Goal: Transaction & Acquisition: Purchase product/service

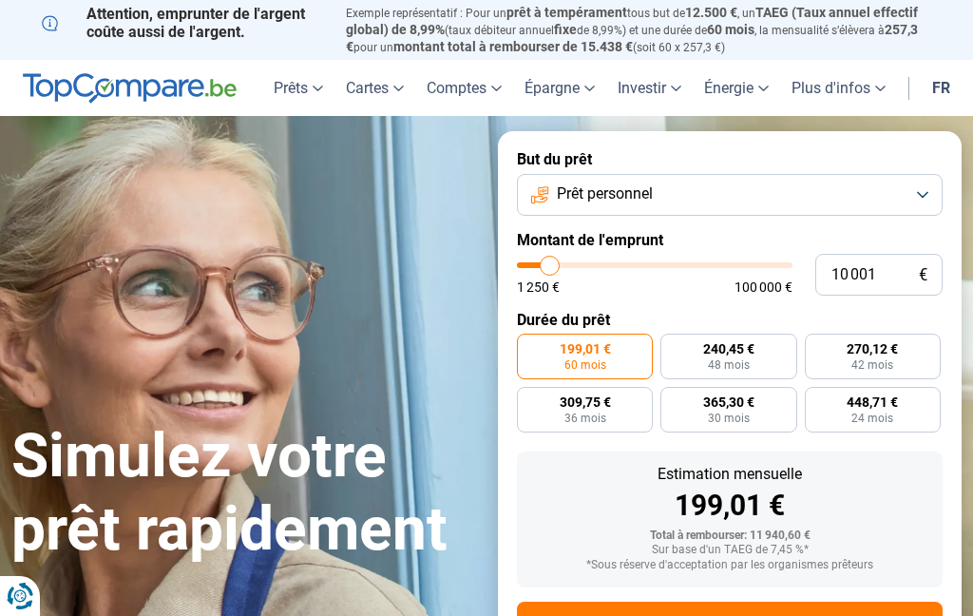
type input "15 000"
type input "15000"
type input "16 500"
type input "16500"
type input "18 000"
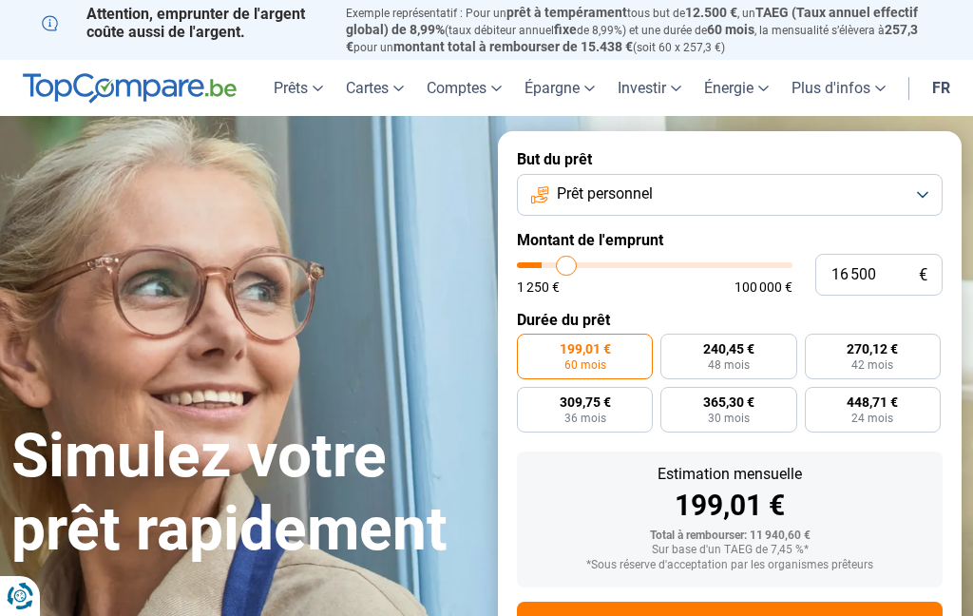
type input "18000"
type input "19 000"
type input "19000"
type input "20 000"
type input "20000"
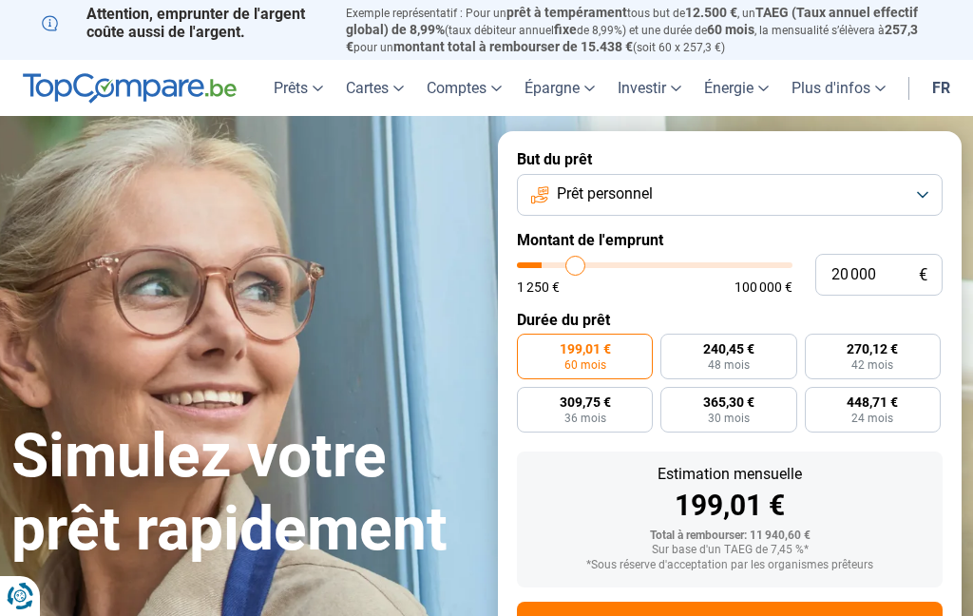
type input "21 500"
type input "21500"
type input "22 500"
type input "22500"
type input "24 000"
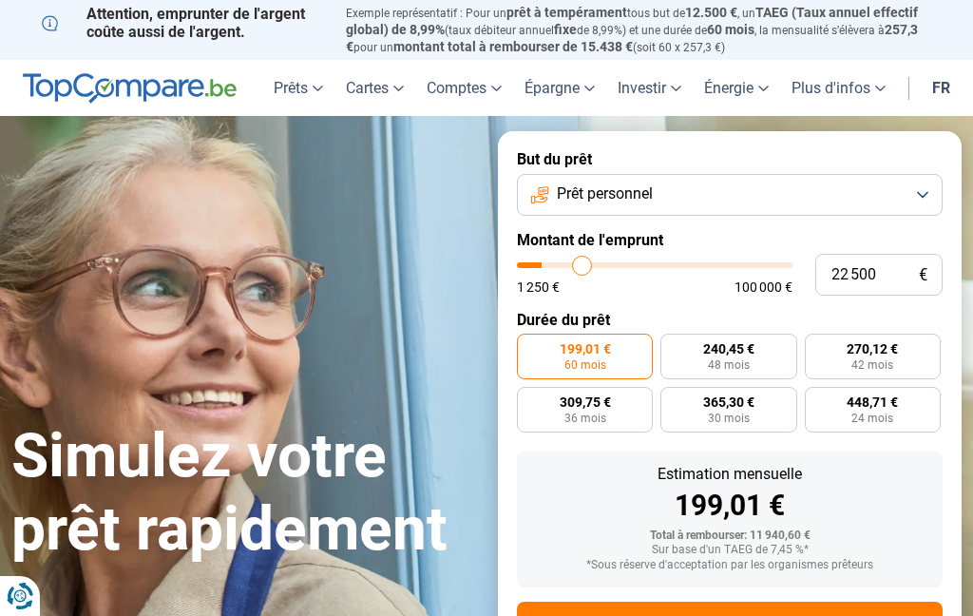
type input "24000"
type input "24 750"
type input "24750"
type input "25 500"
type input "25500"
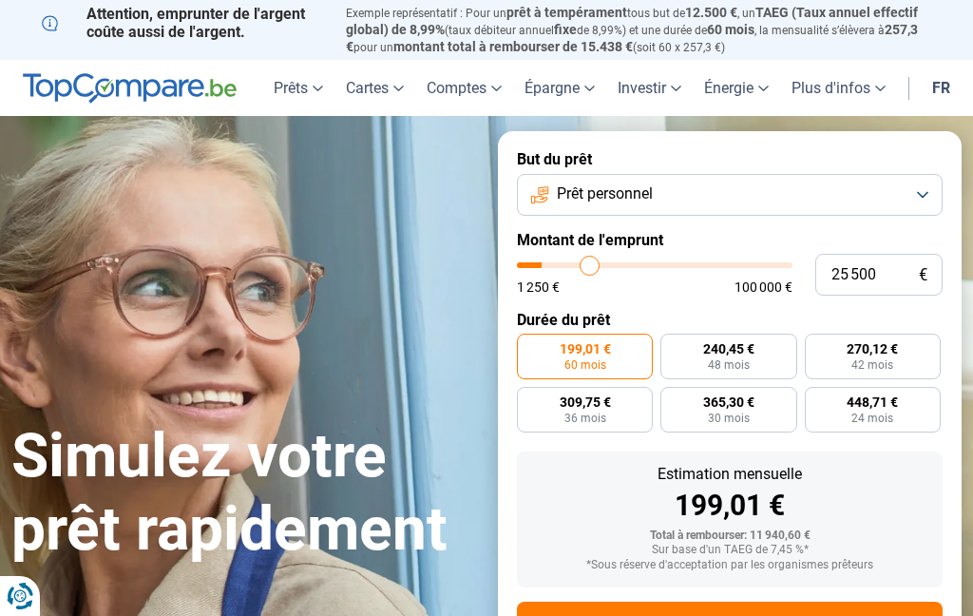
type input "26 250"
type input "26250"
type input "26 750"
type input "26750"
type input "27 500"
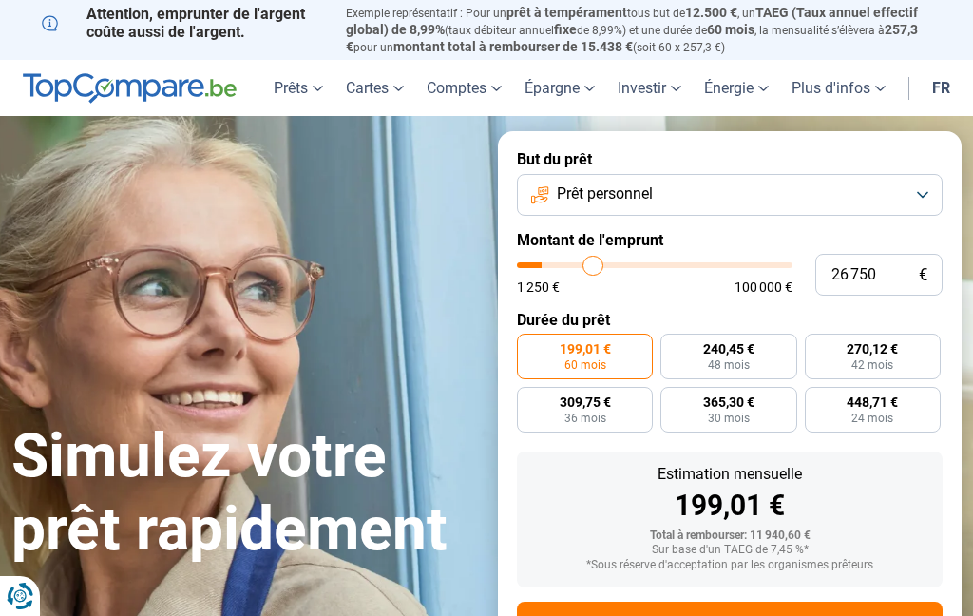
type input "27500"
type input "27 750"
type input "27750"
type input "28 000"
type input "28000"
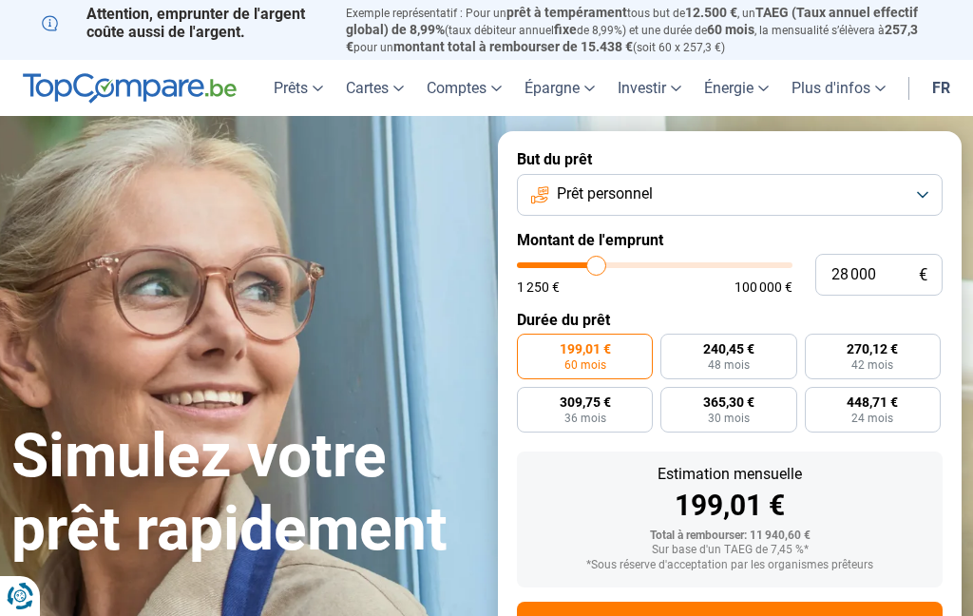
type input "28 500"
type input "28500"
type input "28 750"
type input "28750"
type input "29 250"
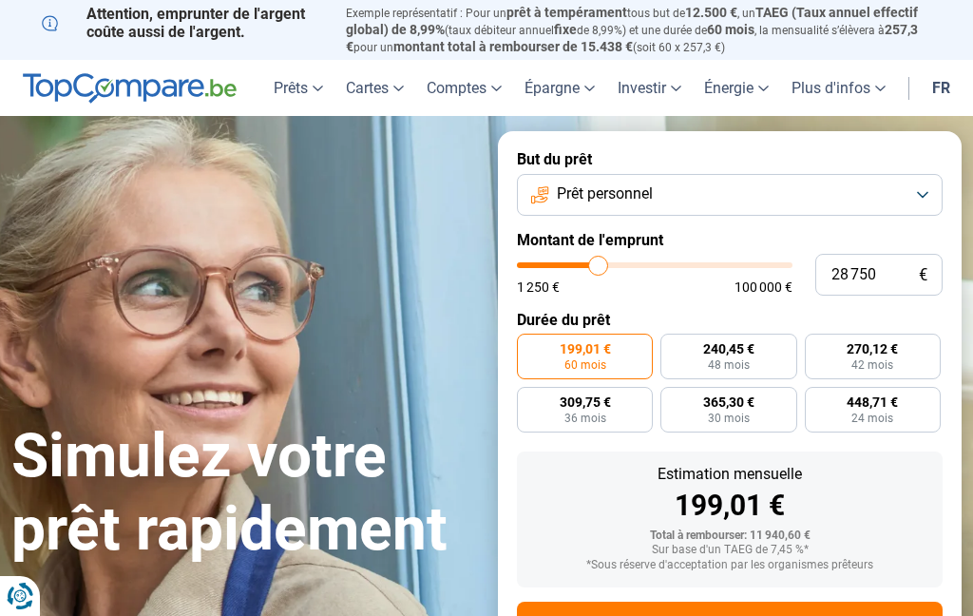
type input "29250"
type input "30 000"
type input "30000"
type input "30 250"
type input "30250"
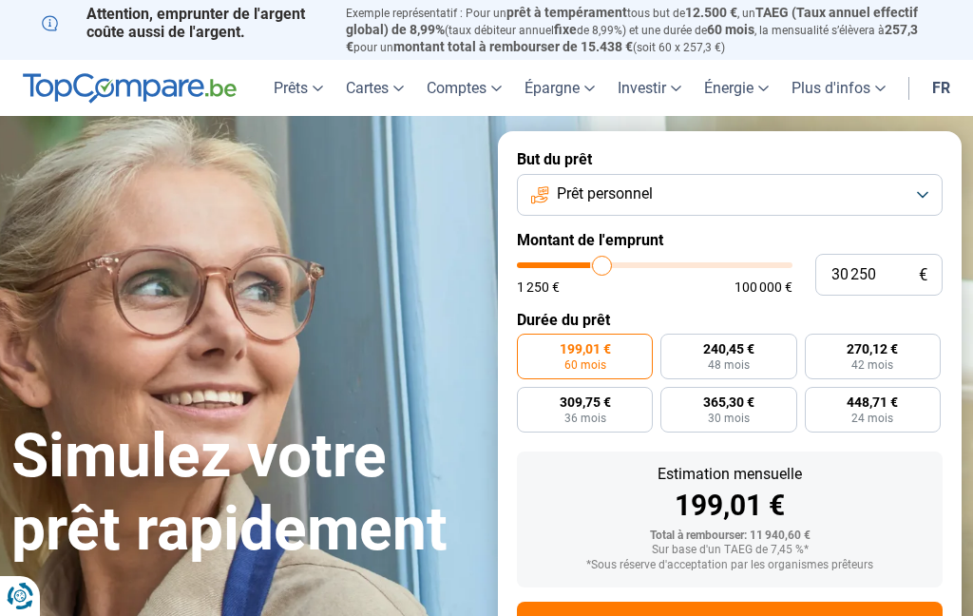
type input "30 750"
type input "30750"
type input "31 000"
type input "31000"
type input "31 500"
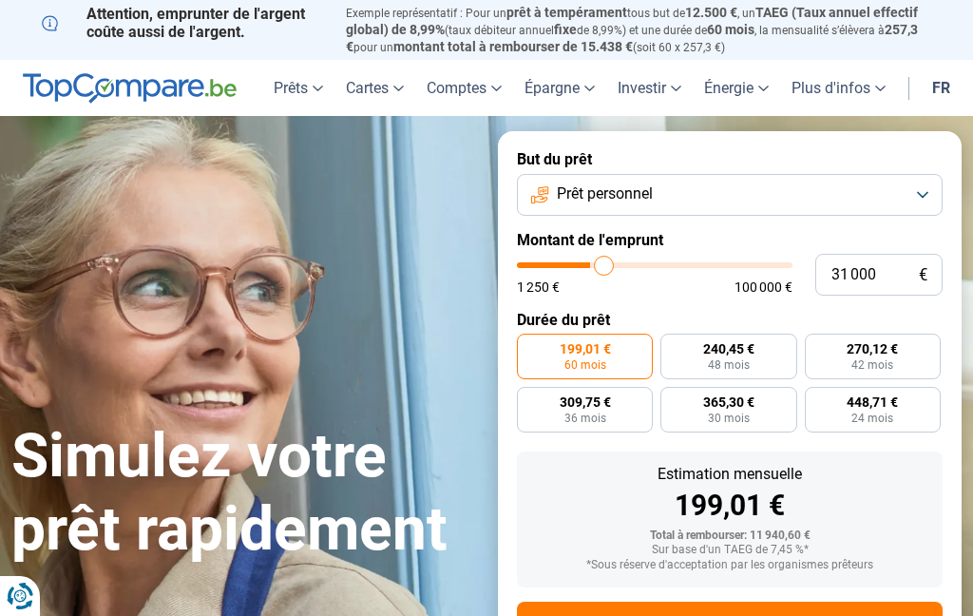
type input "31500"
type input "31 750"
type input "31750"
type input "32 250"
type input "32250"
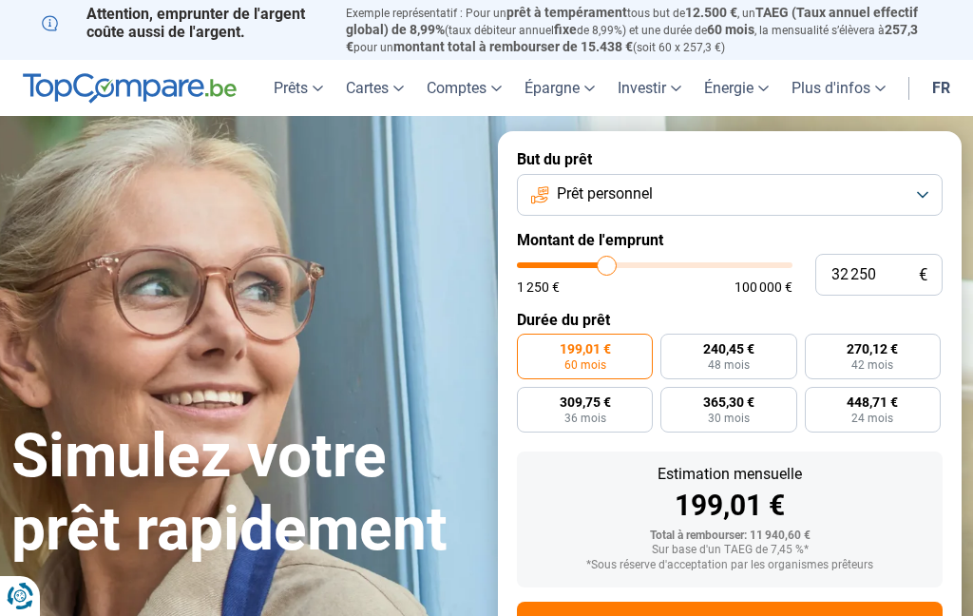
type input "32 500"
type input "32500"
type input "33 000"
type input "33000"
type input "33 250"
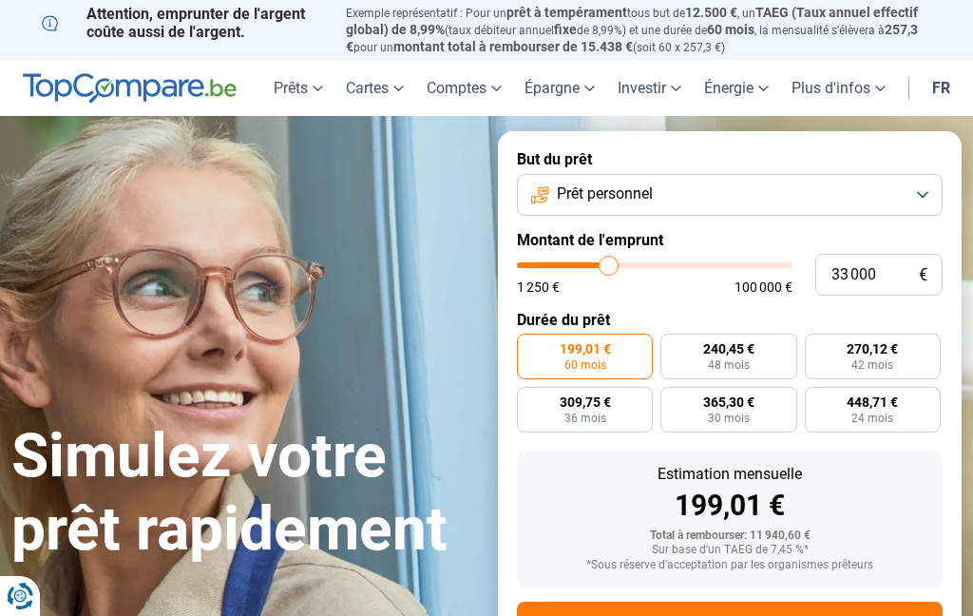
type input "33250"
type input "33 000"
type input "33000"
type input "32 500"
type input "32500"
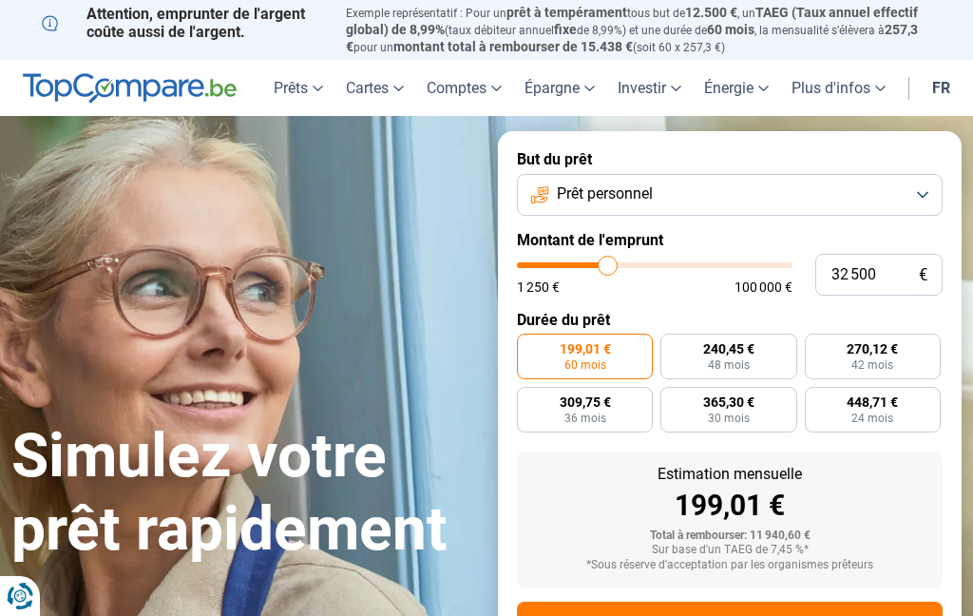
type input "32 250"
type input "32250"
type input "31 750"
type input "31750"
type input "31 500"
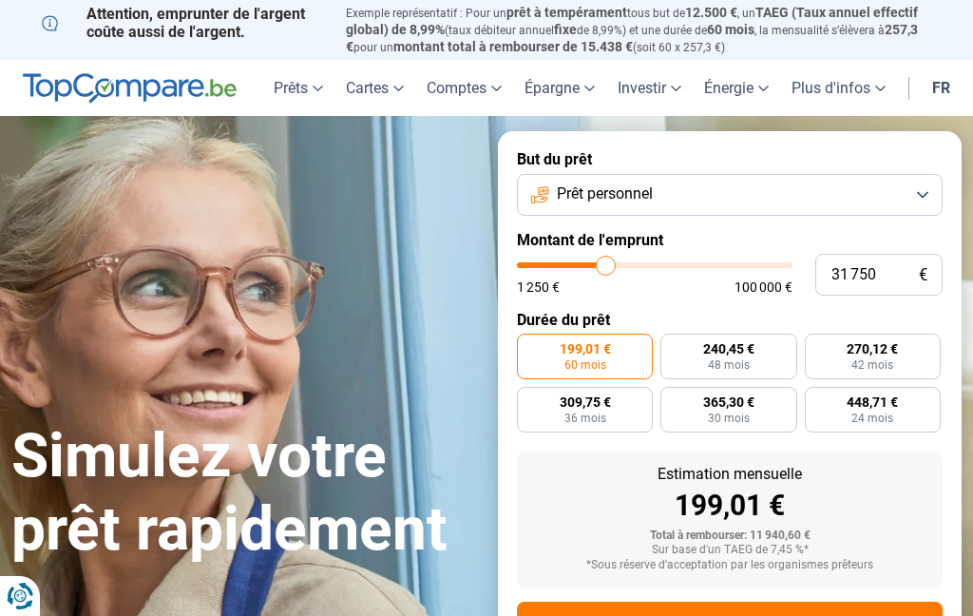
type input "31500"
type input "30 750"
type input "30750"
type input "30 000"
type input "30000"
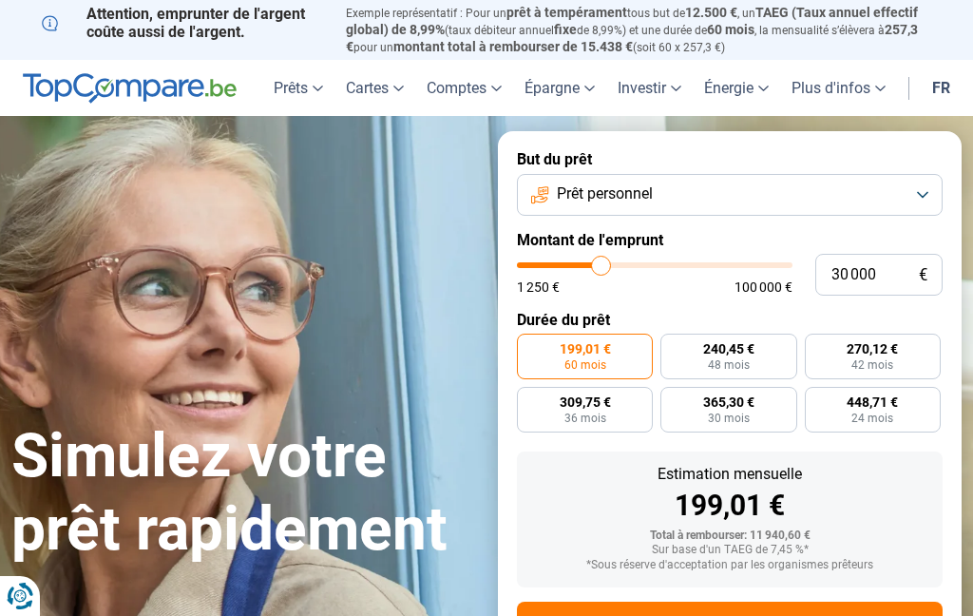
type input "29 500"
type input "29500"
type input "29 250"
type input "29250"
type input "28 750"
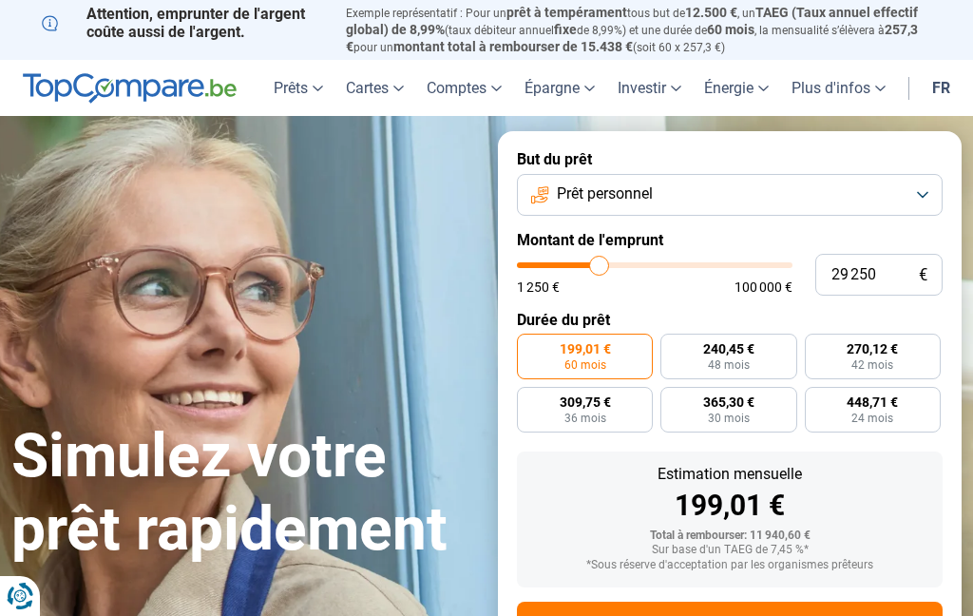
type input "28750"
type input "28 500"
type input "28500"
type input "28 000"
type input "28000"
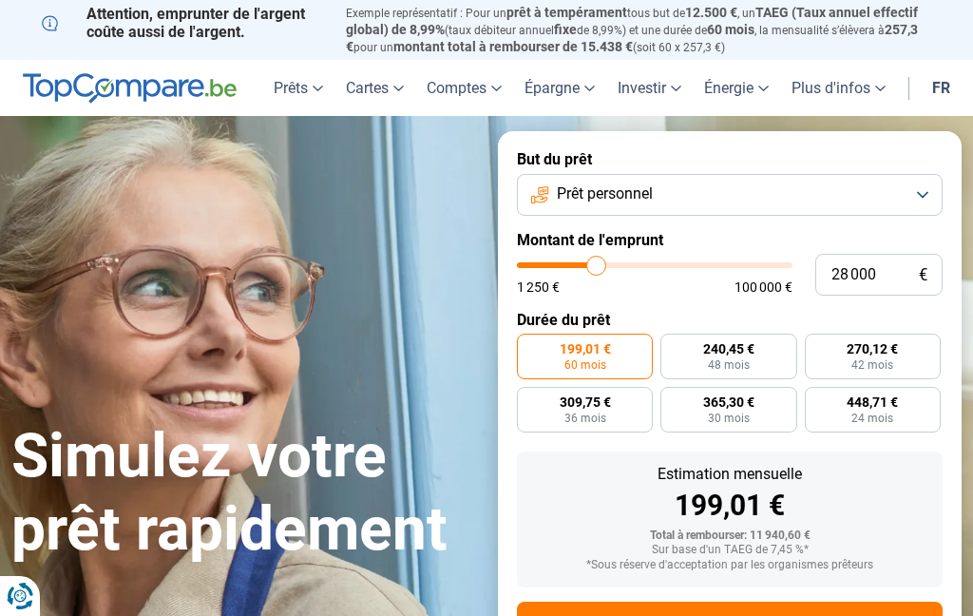
type input "27 750"
type input "27750"
type input "27 500"
type input "27500"
type input "27 000"
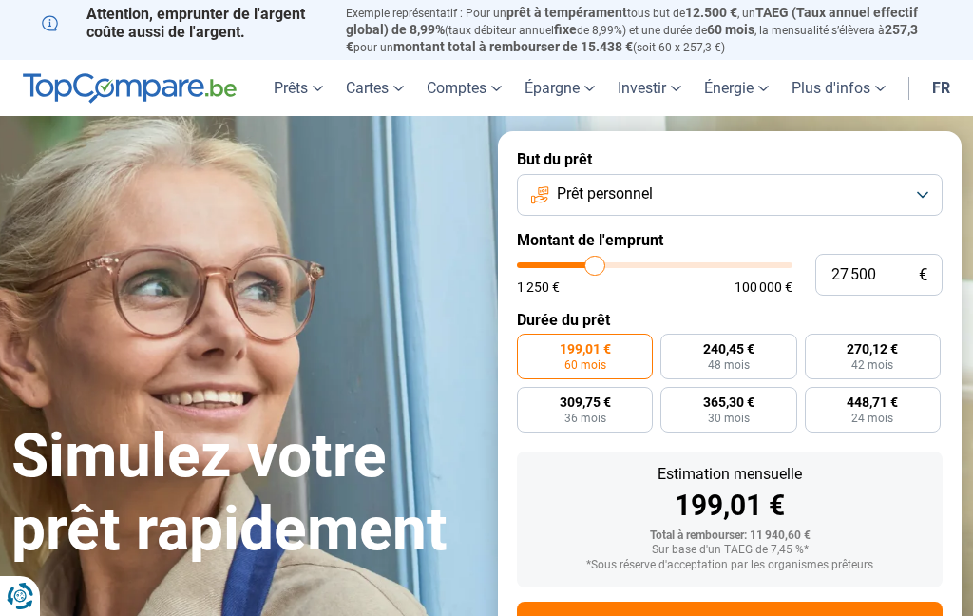
type input "27000"
type input "26 750"
type input "26750"
type input "26 250"
type input "26250"
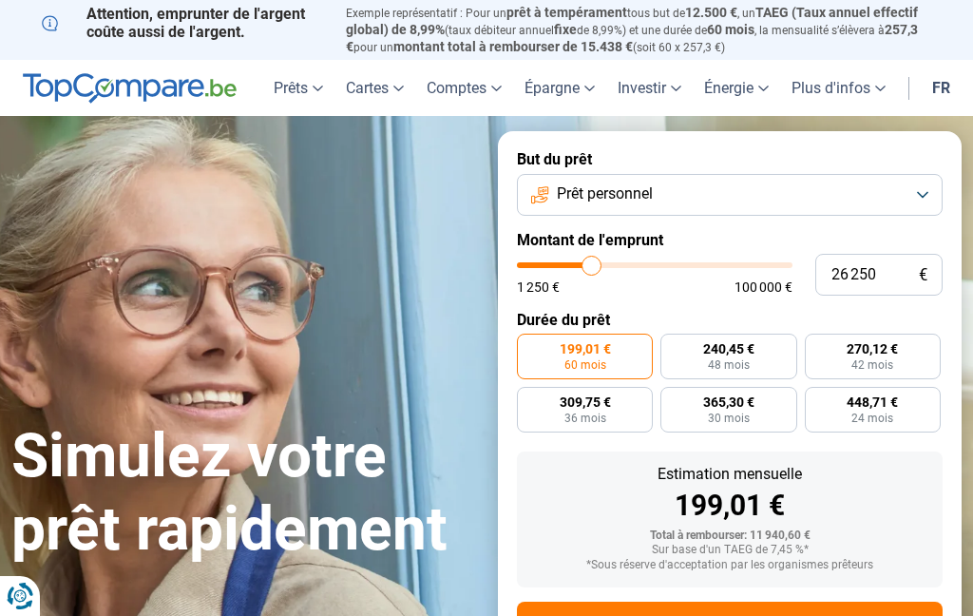
type input "26 000"
type input "26000"
type input "25 500"
type input "25500"
type input "25 250"
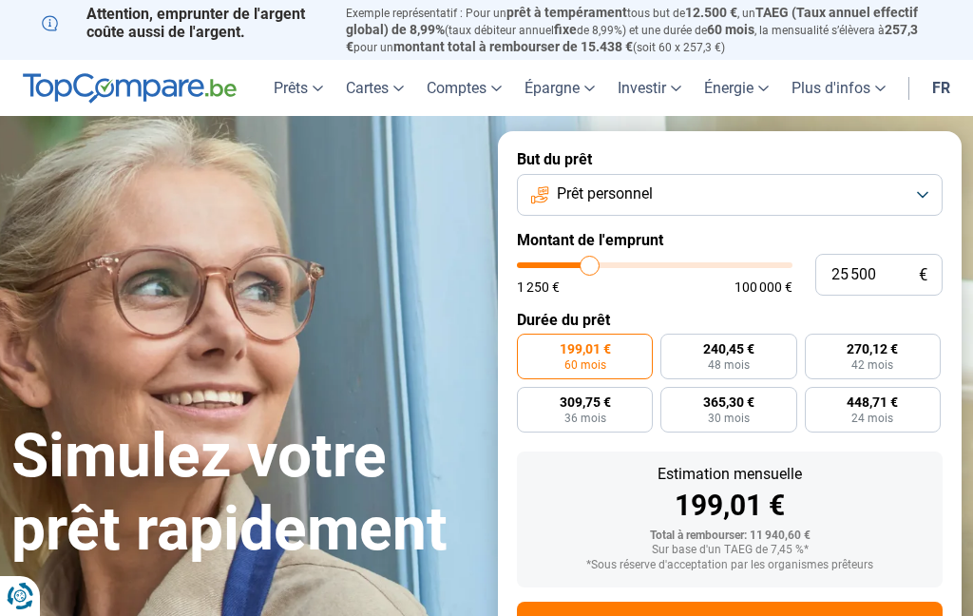
type input "25250"
type input "24 750"
type input "24750"
type input "24 500"
type input "24500"
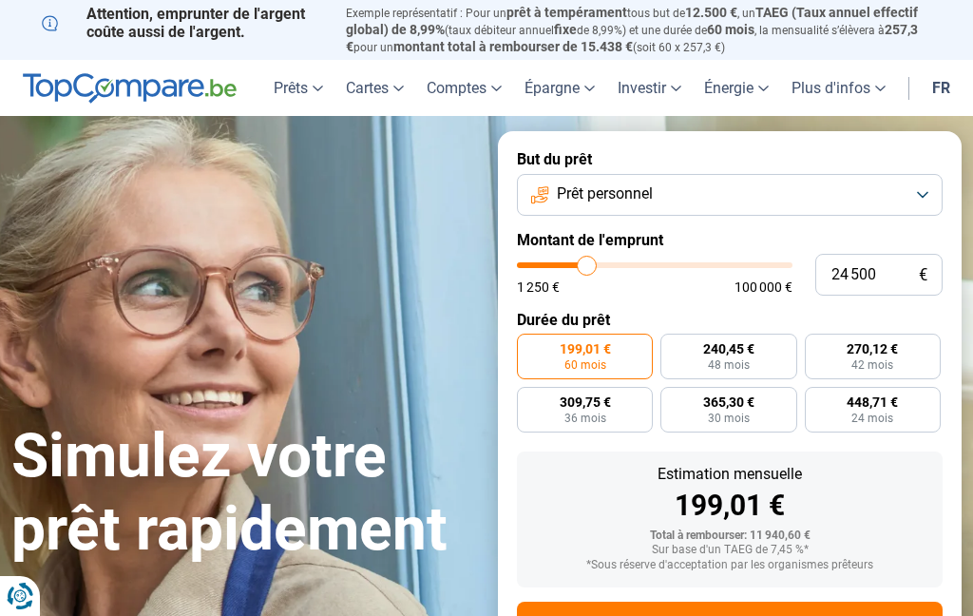
type input "24 000"
type input "24000"
type input "23 750"
type input "23750"
type input "24 000"
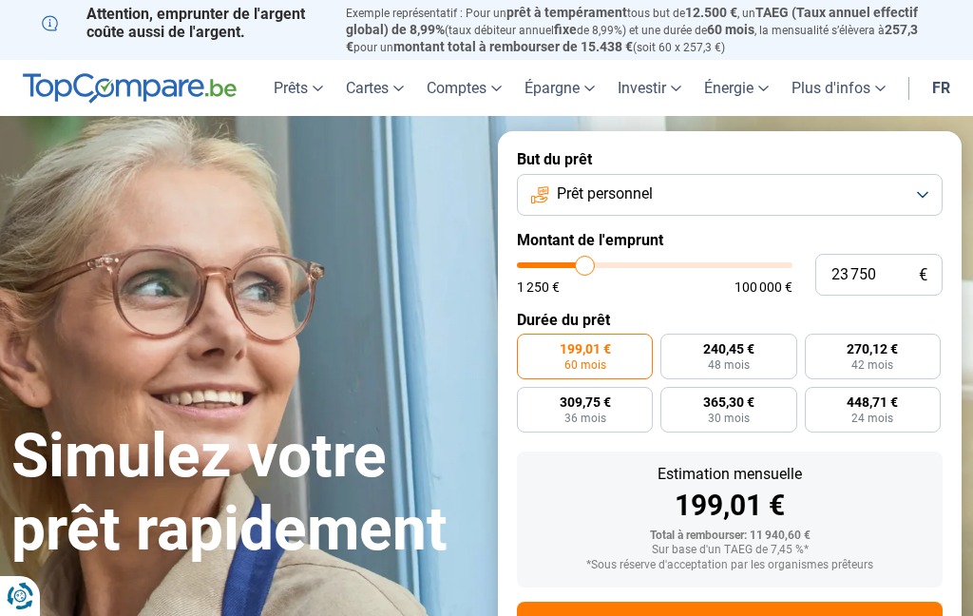
type input "24000"
type input "24 500"
type input "24500"
type input "24 750"
type input "24750"
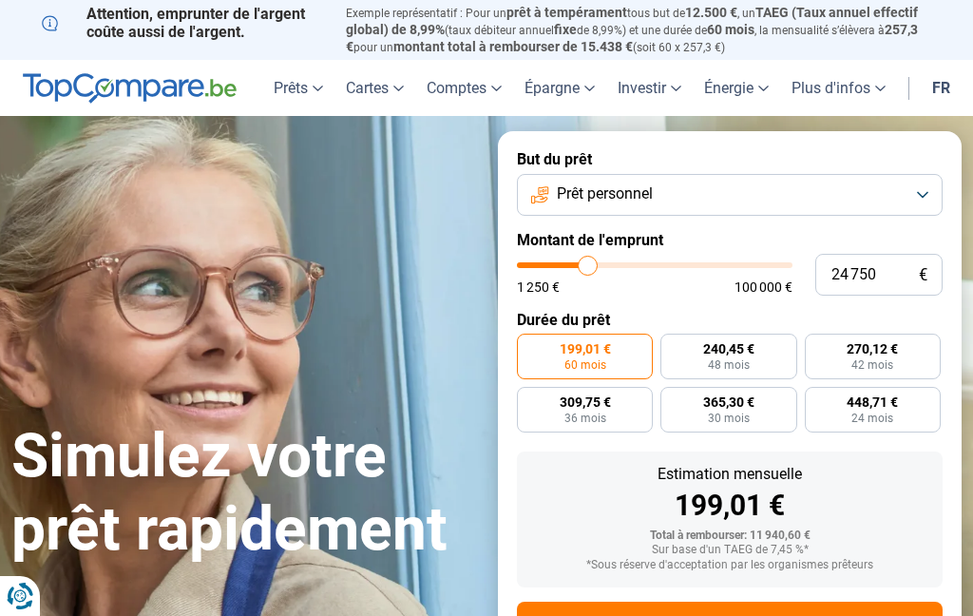
type input "25 250"
type input "25250"
type input "25 500"
type input "25500"
type input "26 000"
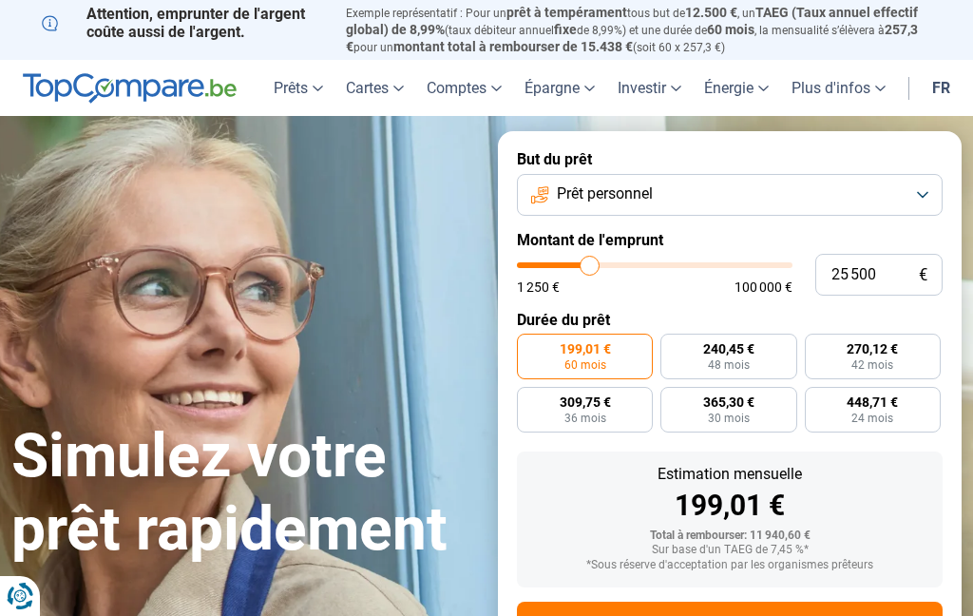
type input "26000"
type input "26 250"
type input "26250"
type input "26 750"
type input "26750"
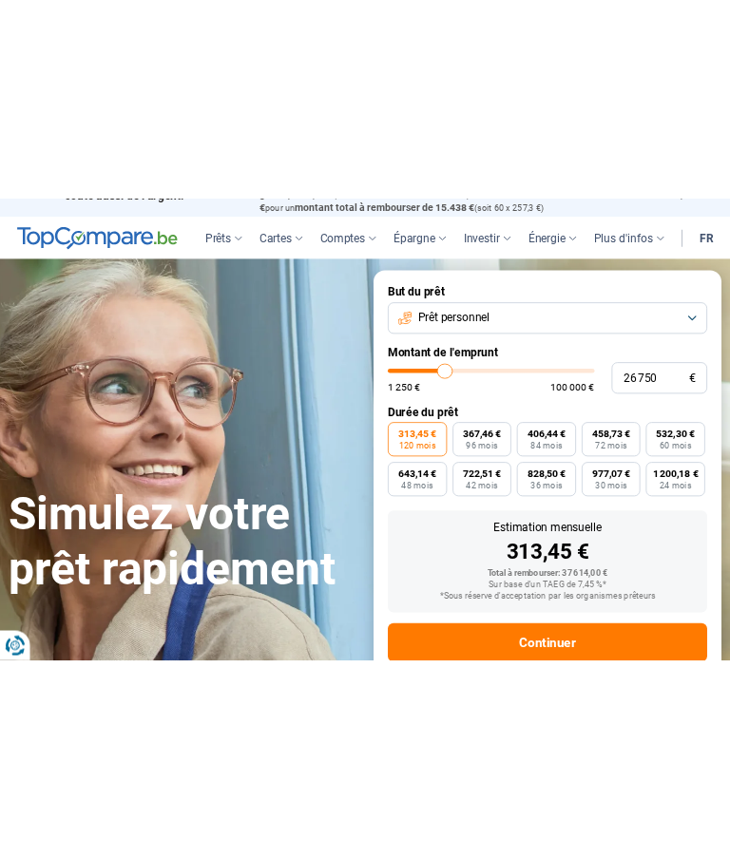
scroll to position [75, 0]
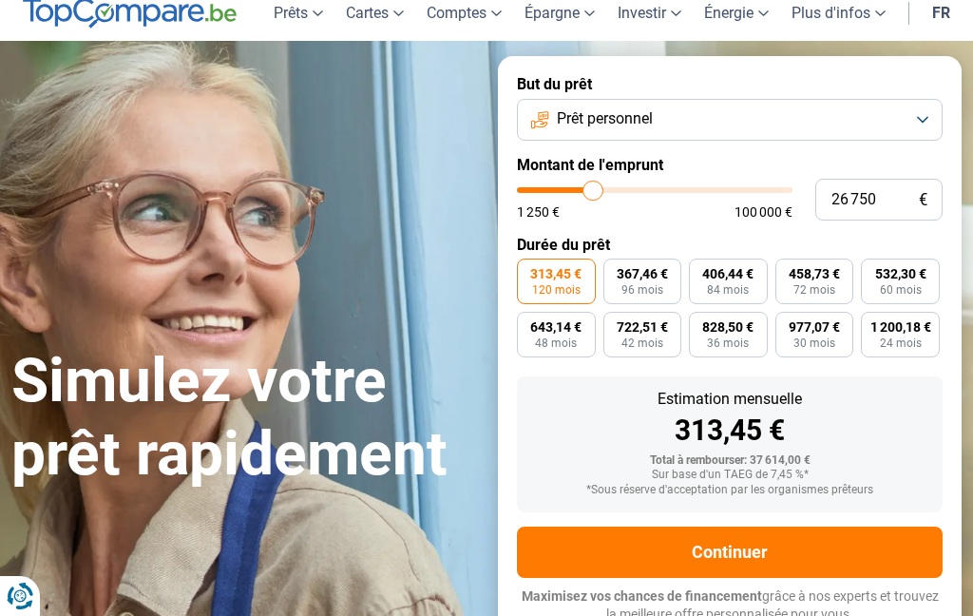
type input "26 250"
type input "26250"
type input "26 000"
type input "26000"
type input "25 500"
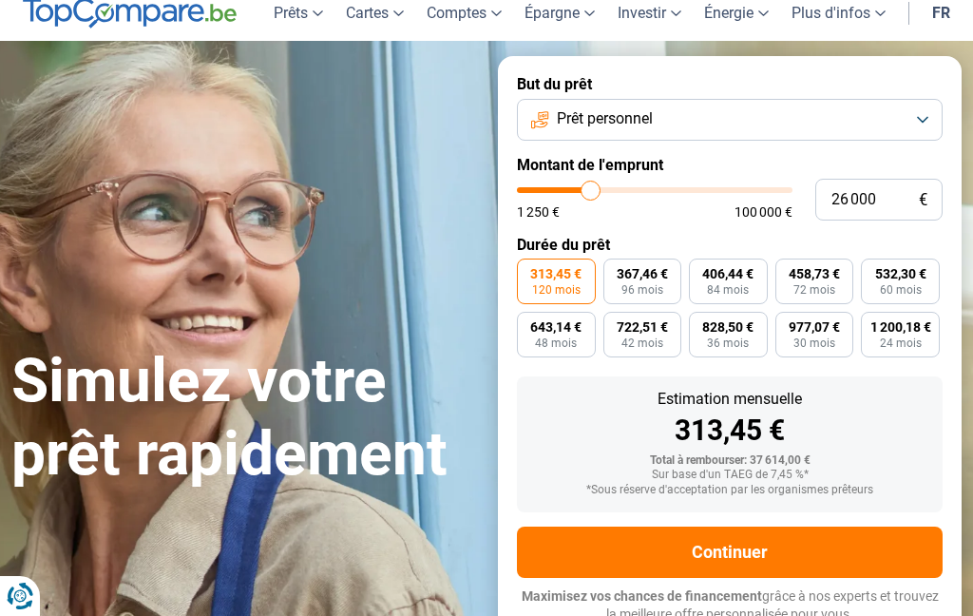
type input "25500"
type input "26 000"
type input "26000"
type input "26 250"
type input "26250"
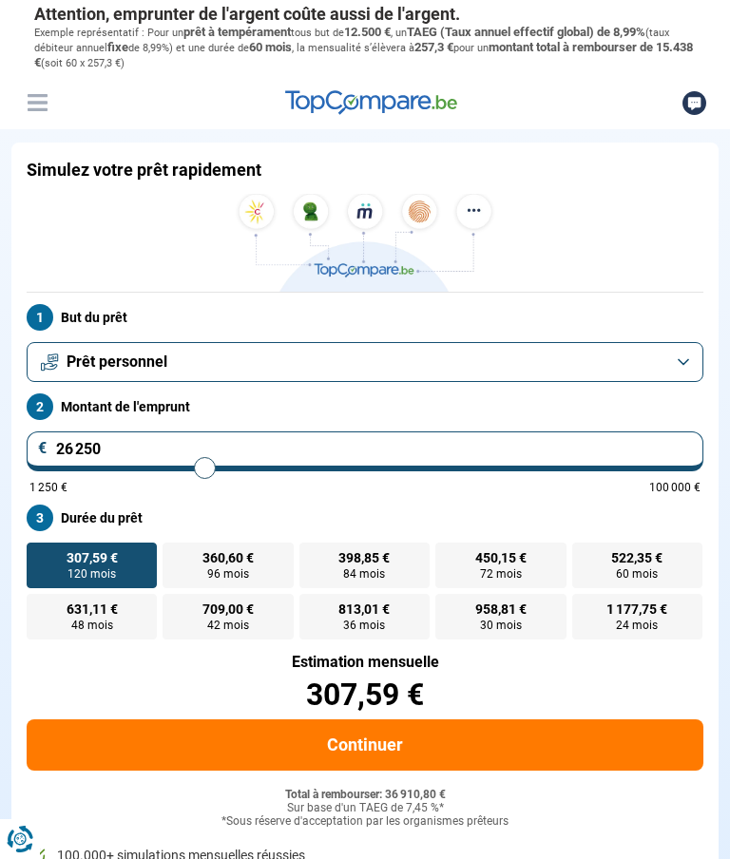
scroll to position [0, 0]
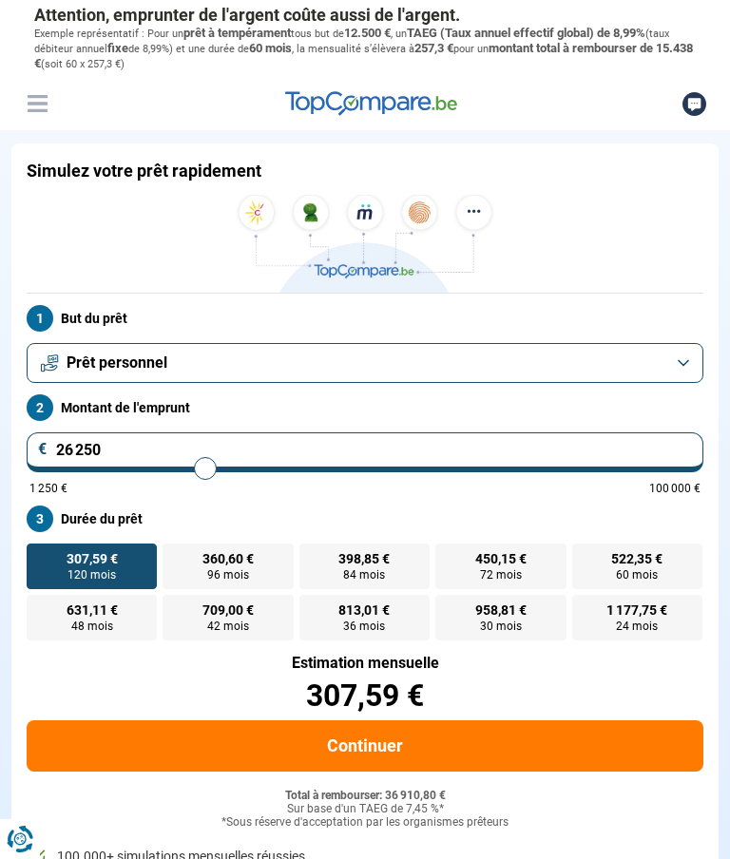
type input "26 750"
type input "26750"
type input "26 500"
type input "26500"
type input "26 250"
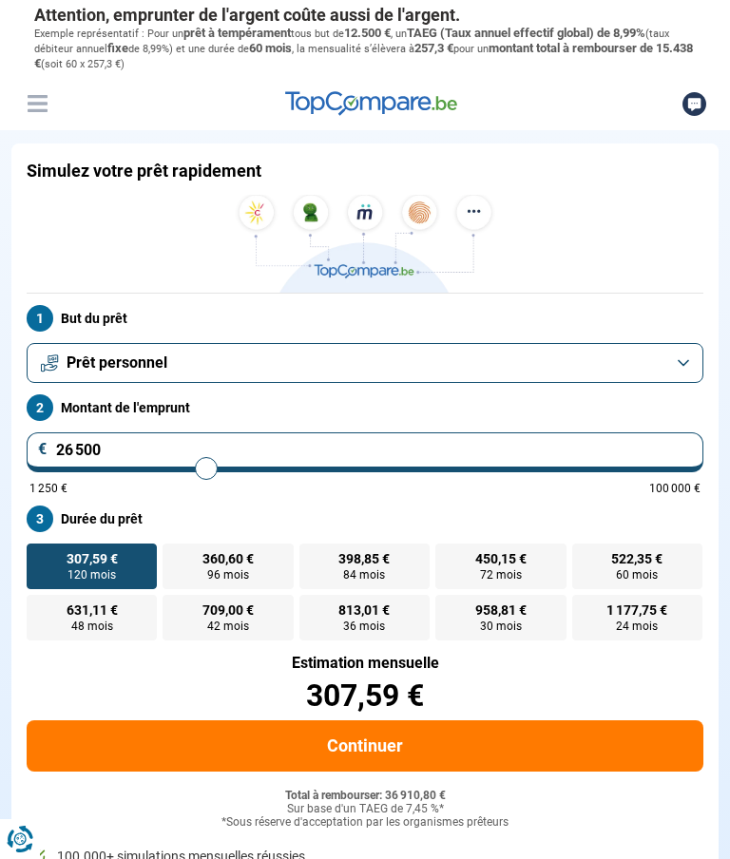
type input "26250"
type input "26 000"
type input "26000"
type input "25 750"
type input "25750"
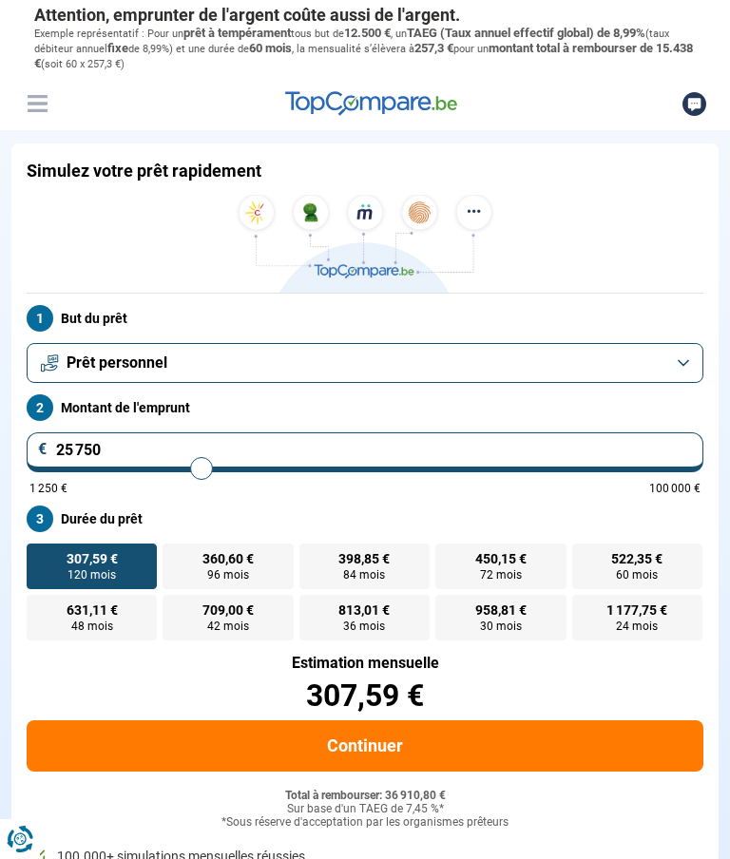
type input "25 500"
type input "25500"
type input "25 750"
type input "25750"
type input "26 000"
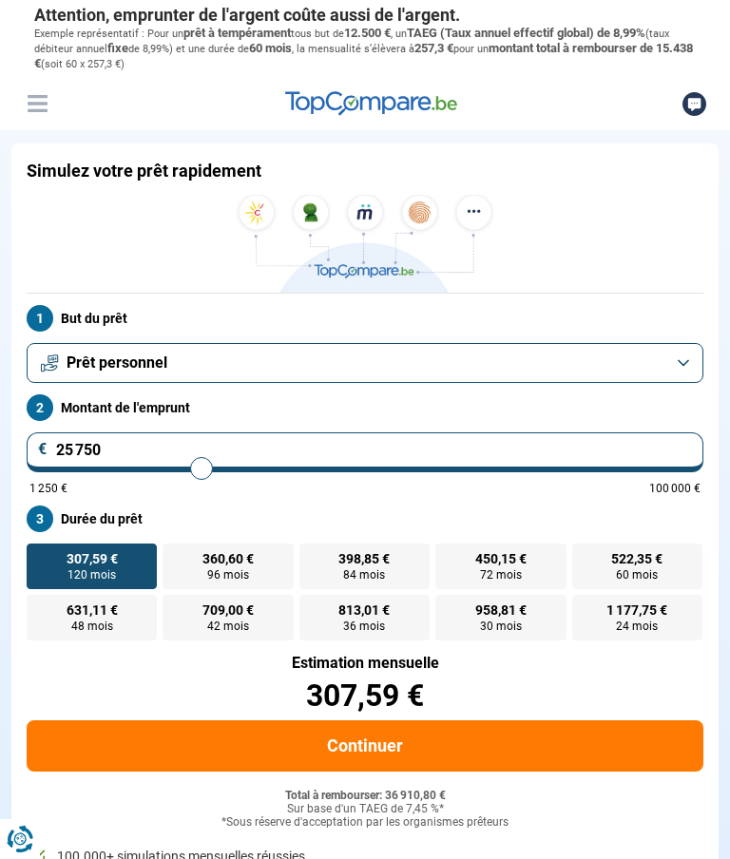
type input "26000"
type input "26 250"
type input "26250"
type input "26 500"
type input "26500"
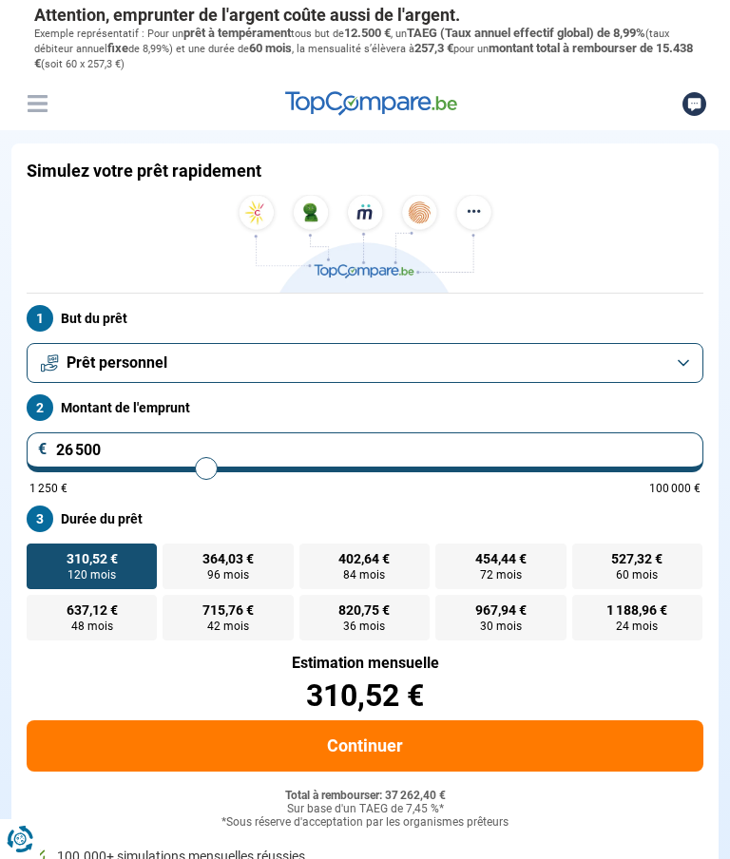
type input "26 000"
type input "26000"
type input "25 750"
type input "25750"
type input "25 500"
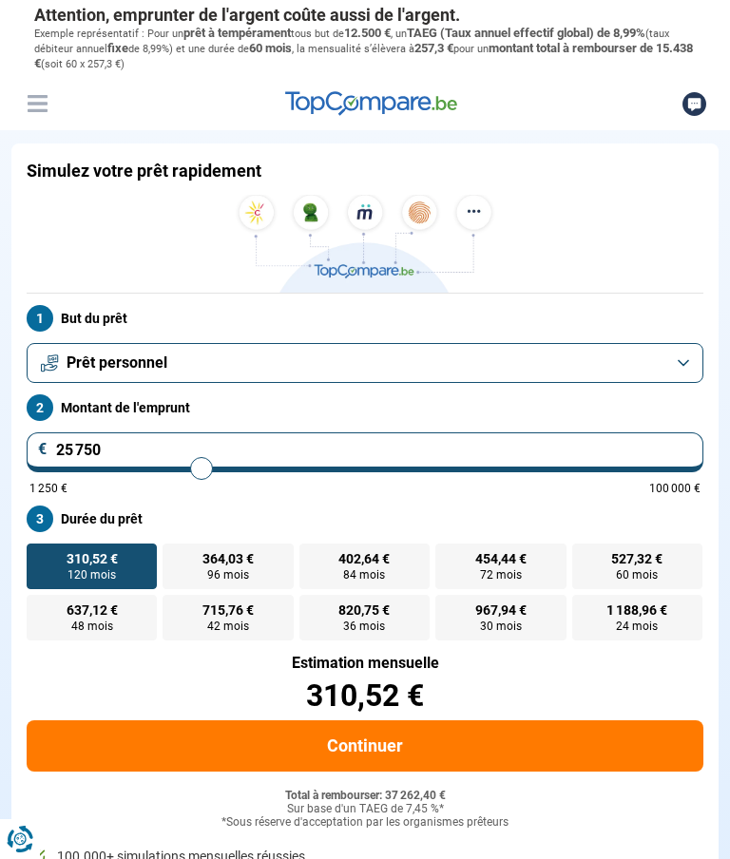
type input "25500"
type input "25 250"
type input "25250"
type input "25 500"
type input "25500"
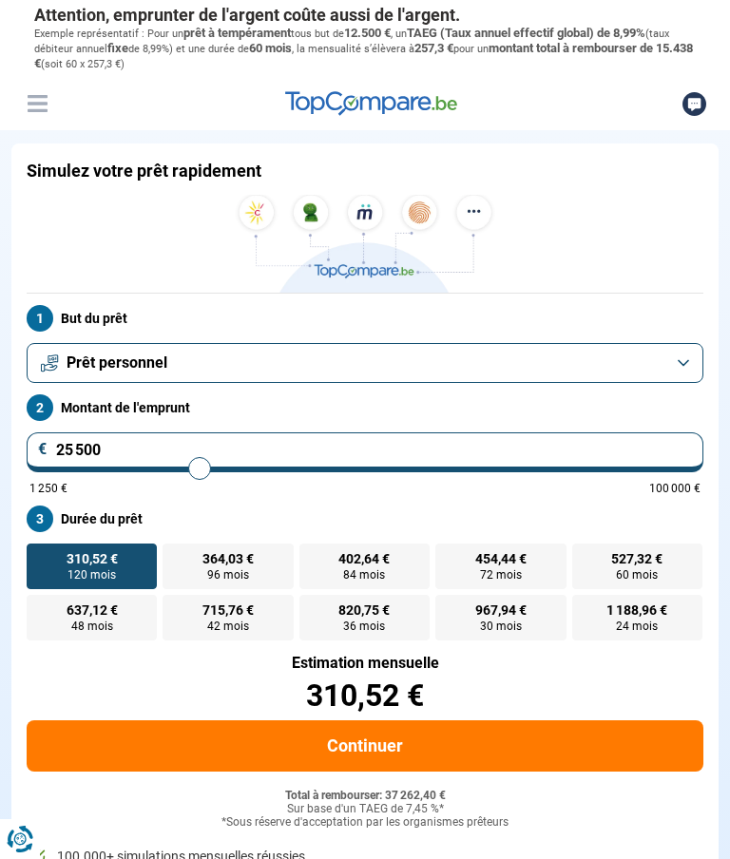
type input "25 750"
type input "25750"
type input "26 000"
type input "26000"
type input "26 250"
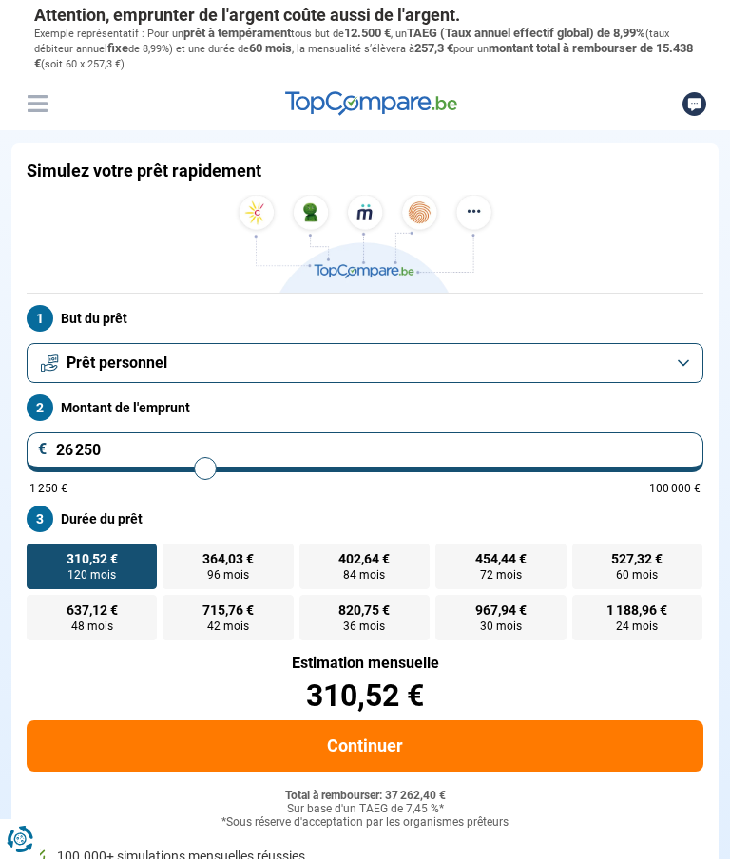
type input "26250"
type input "26 750"
type input "26750"
type input "26 500"
type input "26500"
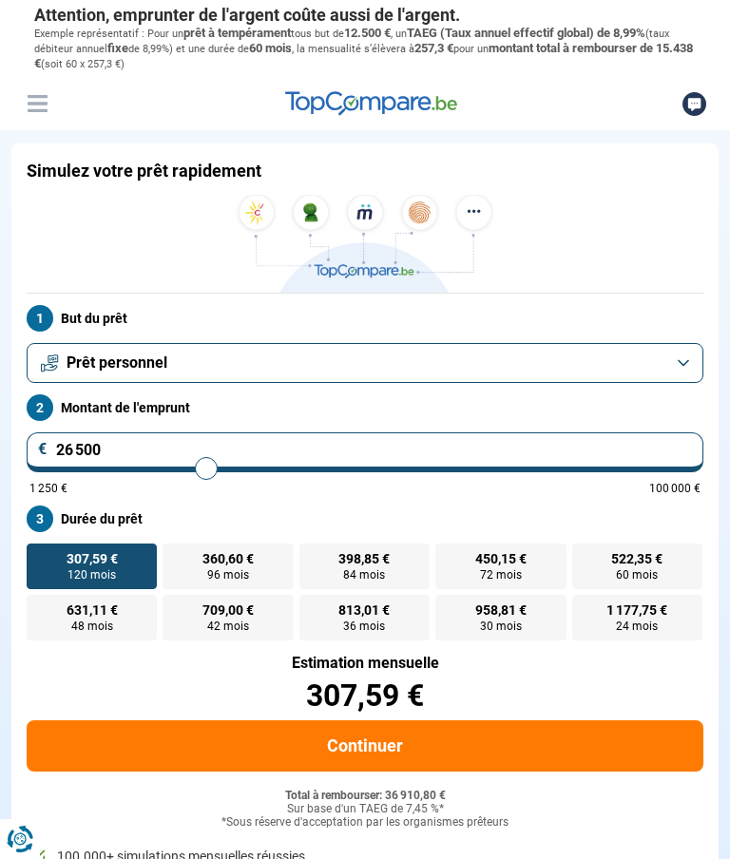
type input "26 250"
type input "26250"
type input "26 000"
type input "26000"
type input "25 750"
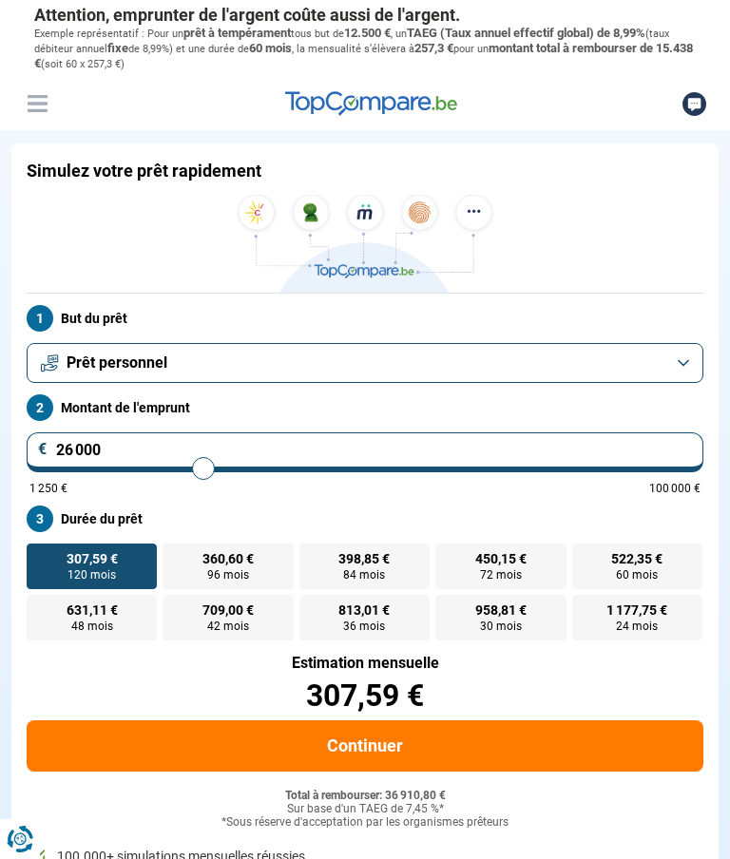
type input "25750"
type input "26 000"
type input "26000"
type input "26 250"
type input "26500"
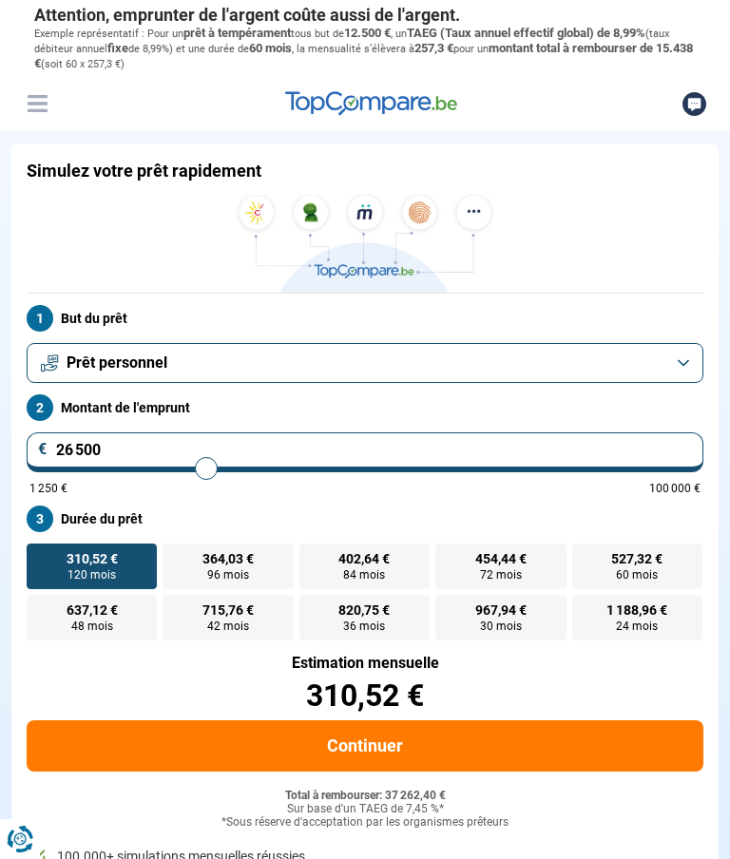
click at [117, 441] on input "26 500" at bounding box center [365, 452] width 676 height 40
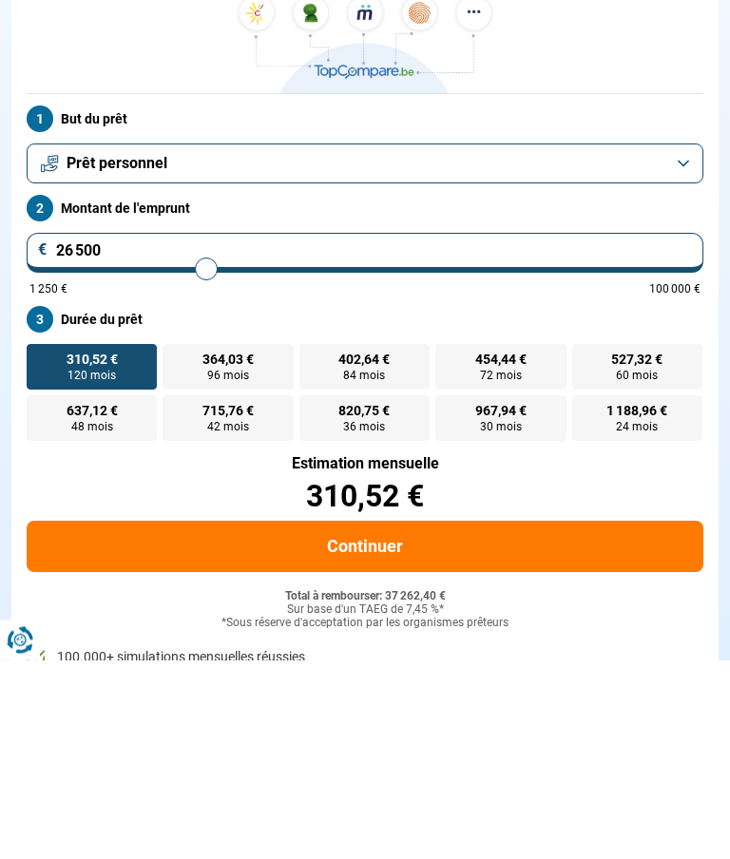
type input "2 650"
type input "2750"
type input "265"
type input "1250"
type input "26"
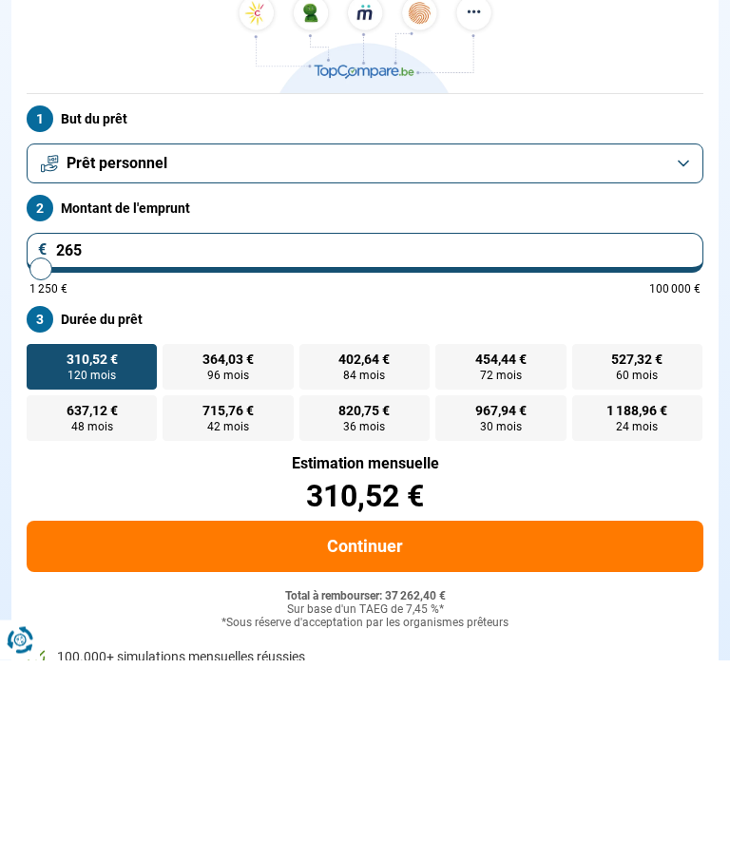
type input "1250"
type input "260"
type input "1250"
type input "2 600"
type input "2500"
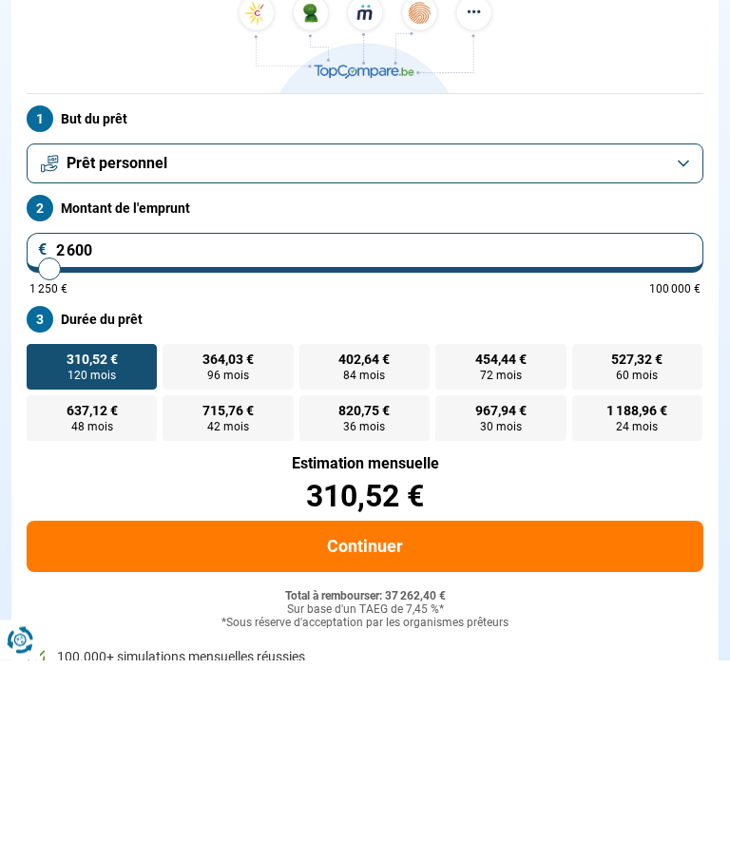
type input "26 000"
type input "26000"
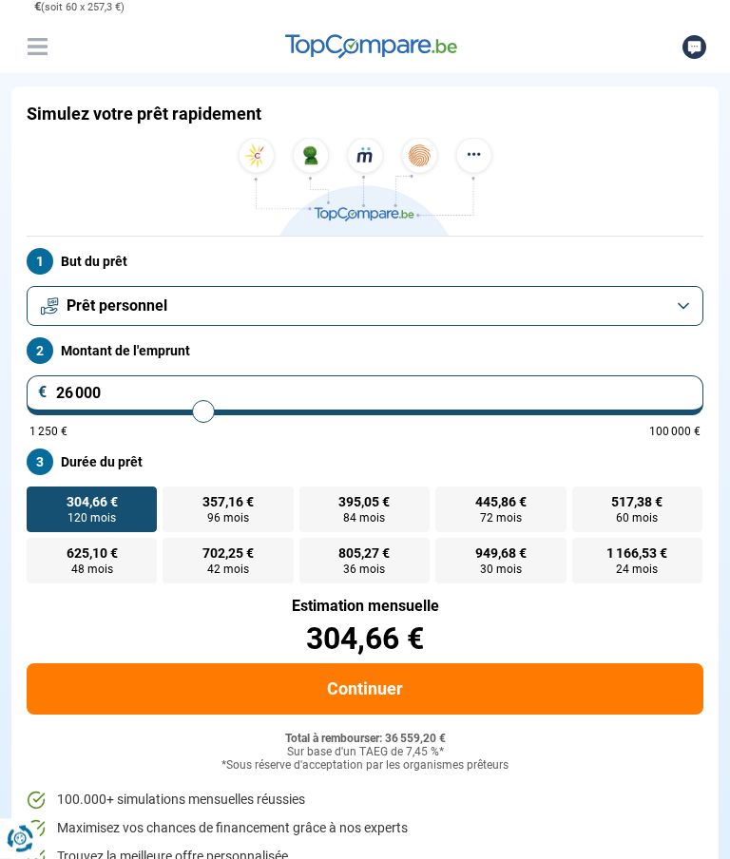
scroll to position [57, 0]
click at [554, 615] on button "Continuer" at bounding box center [365, 688] width 676 height 51
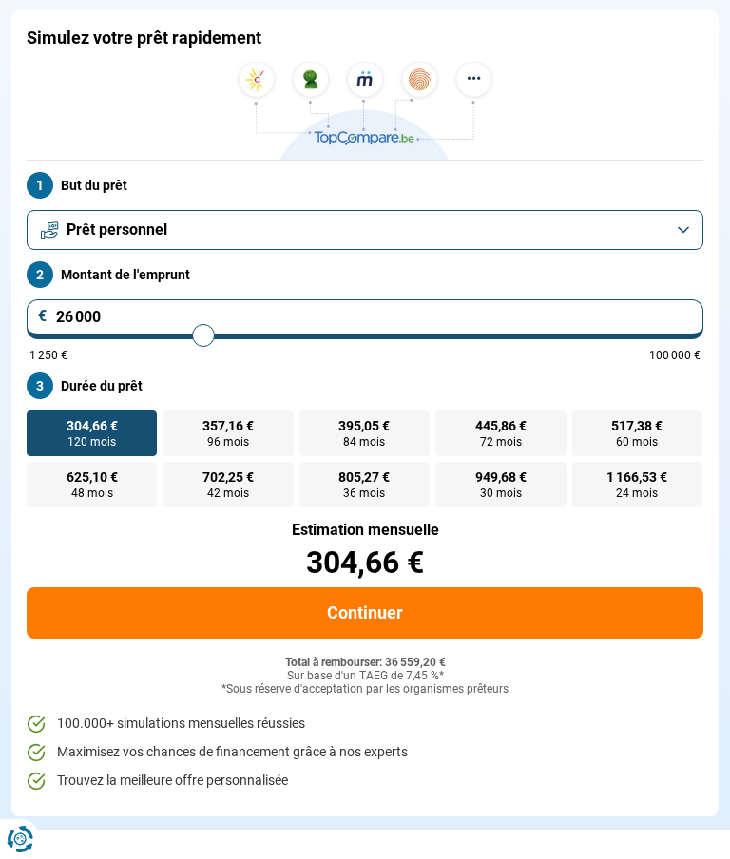
click at [388, 423] on span "395,05 €" at bounding box center [363, 425] width 51 height 13
click at [312, 423] on input "395,05 € 84 mois" at bounding box center [305, 416] width 12 height 12
radio input "true"
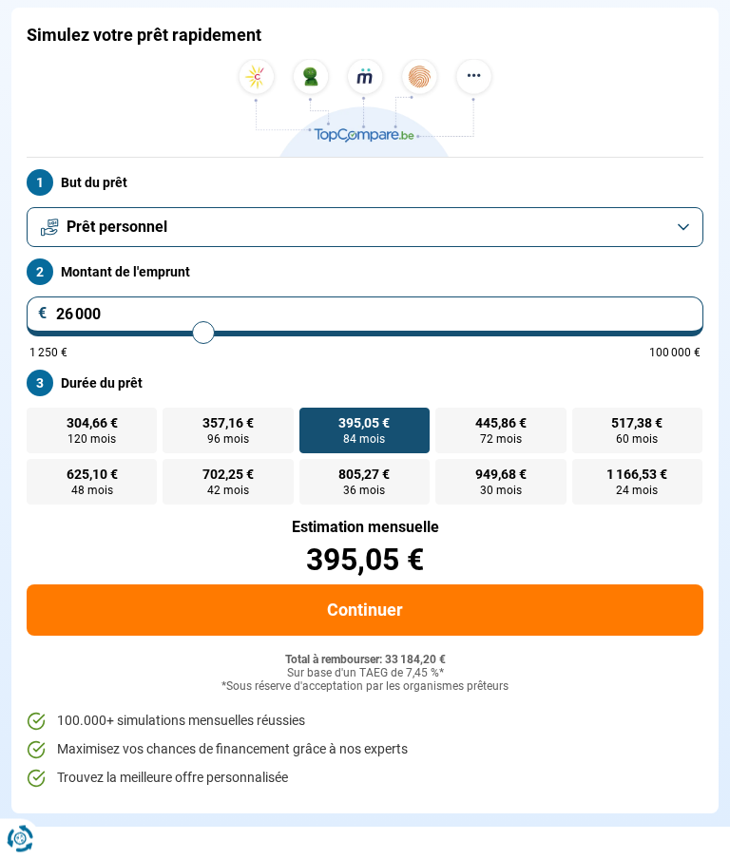
scroll to position [134, 0]
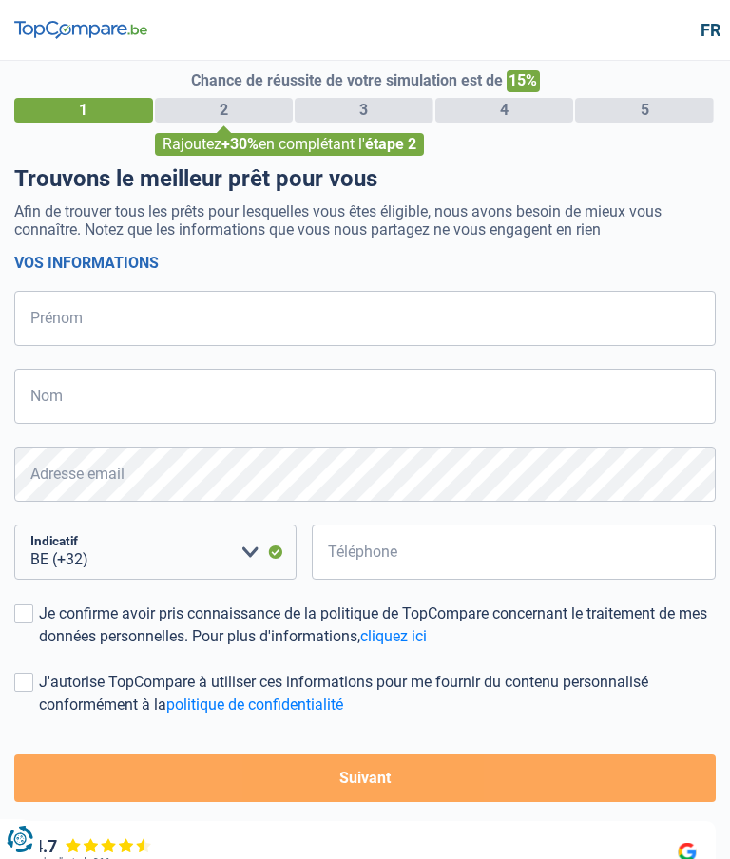
select select "32"
